Goal: Navigation & Orientation: Understand site structure

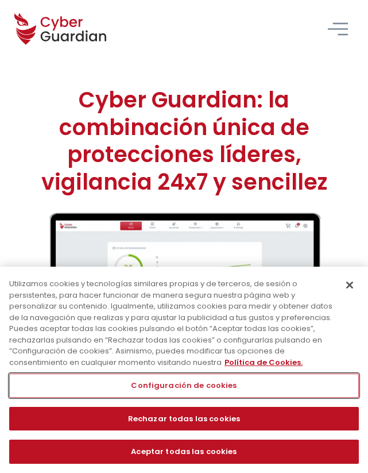
click at [228, 389] on button "Configuración de cookies" at bounding box center [184, 385] width 350 height 24
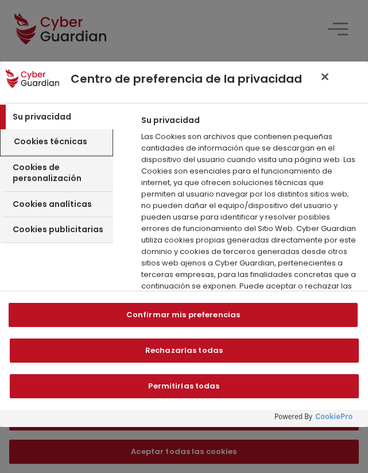
click at [73, 139] on h3 "Cookies técnicas" at bounding box center [51, 141] width 74 height 11
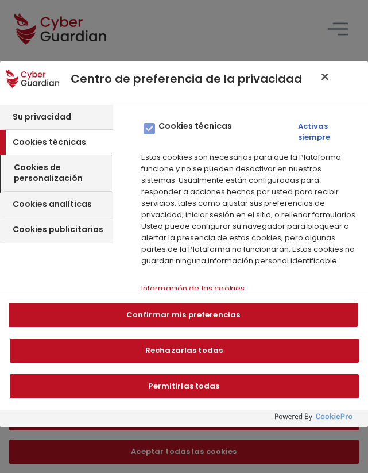
click at [68, 159] on div "Cookies de personalización" at bounding box center [56, 173] width 111 height 37
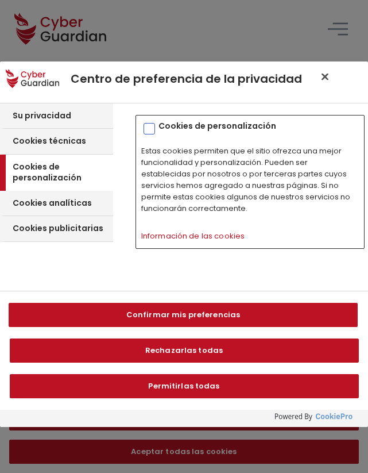
click at [188, 226] on div "Cookies de personalización Cookies de personalización Estas cookies permiten qu…" at bounding box center [250, 182] width 229 height 134
click at [188, 228] on div "Cookies de personalización Cookies de personalización Estas cookies permiten qu…" at bounding box center [250, 182] width 229 height 134
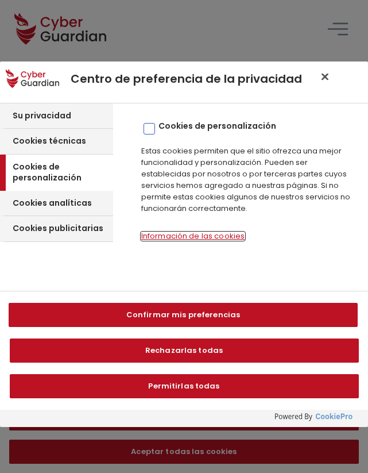
click at [188, 234] on button "Información de las cookies‎" at bounding box center [192, 236] width 103 height 8
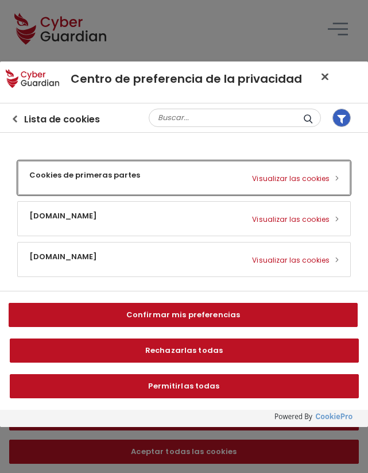
click at [326, 174] on button "Cookies de primeras partes Visualizar las cookies" at bounding box center [184, 178] width 333 height 34
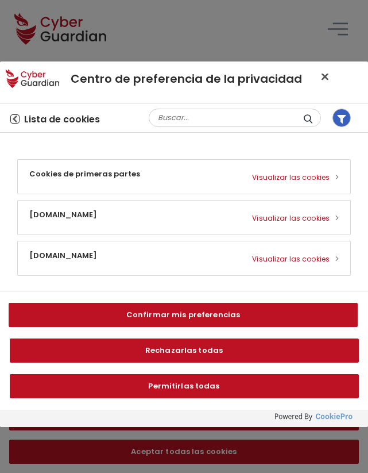
click at [14, 117] on icon "Volver al centro de preferencias" at bounding box center [15, 118] width 5 height 7
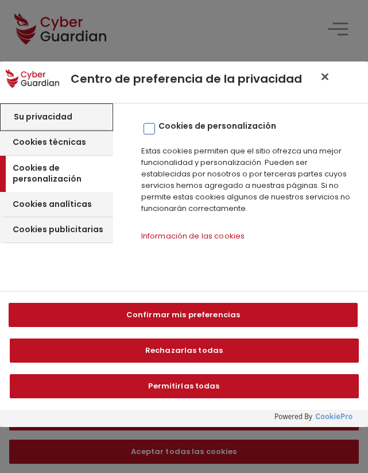
click at [64, 114] on h3 "Su privacidad" at bounding box center [43, 116] width 59 height 11
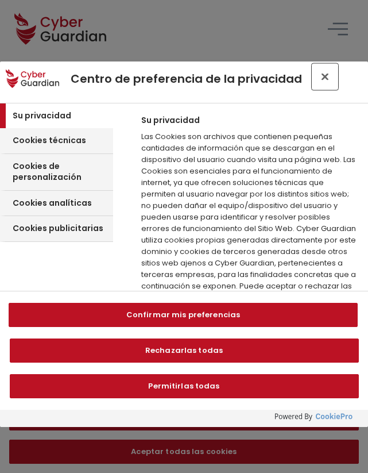
click at [331, 74] on button "Cerrar centro de preferencias" at bounding box center [325, 76] width 25 height 25
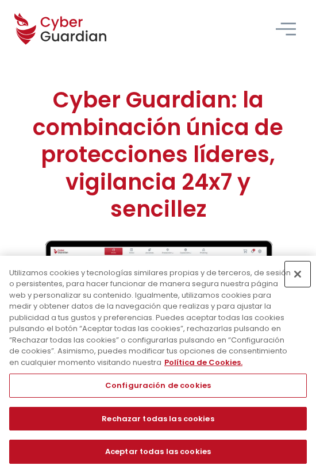
click at [301, 272] on button "Cerrar" at bounding box center [297, 273] width 25 height 25
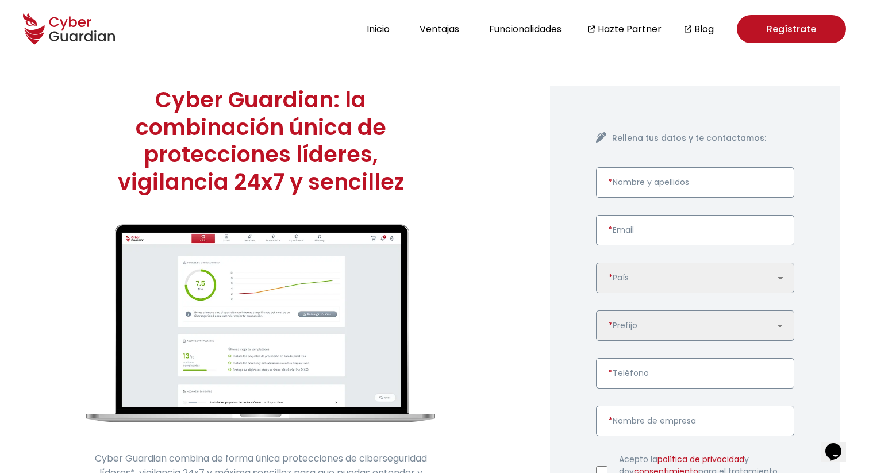
click at [514, 106] on div "Cyber Guardian: la combinación única de protecciones líderes, vigilancia 24x7 y…" at bounding box center [260, 354] width 521 height 594
